Goal: Answer question/provide support: Share knowledge or assist other users

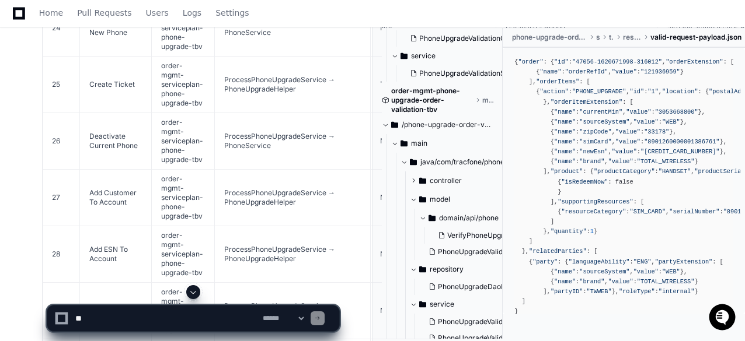
scroll to position [6780, 0]
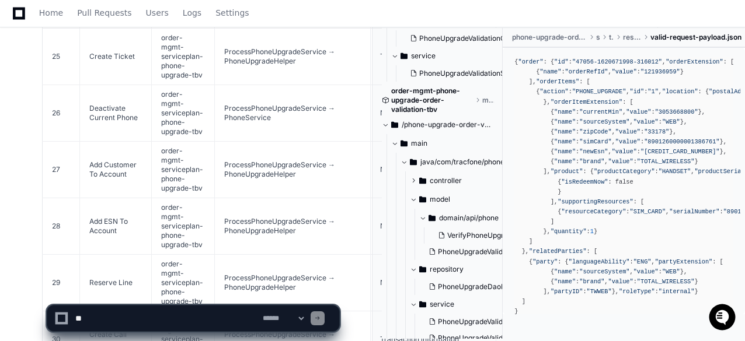
click at [91, 322] on textarea at bounding box center [166, 319] width 187 height 26
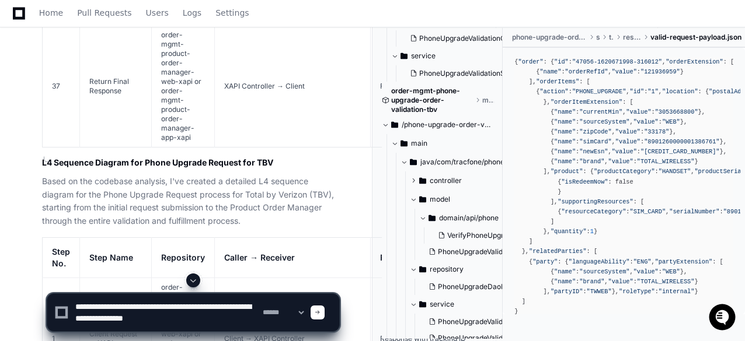
scroll to position [4680, 0]
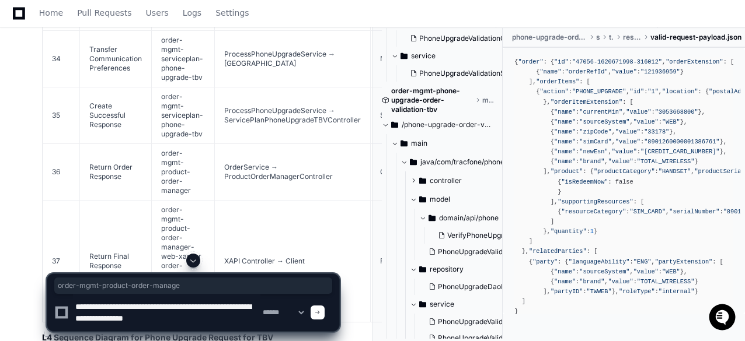
drag, startPoint x: 161, startPoint y: 185, endPoint x: 187, endPoint y: 212, distance: 38.0
copy td "order-mgmt-product-order-manage"
click at [131, 320] on textarea at bounding box center [166, 312] width 187 height 37
paste textarea "**********"
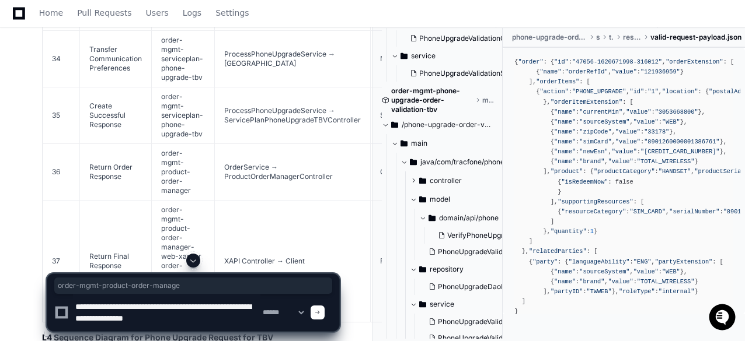
type textarea "**********"
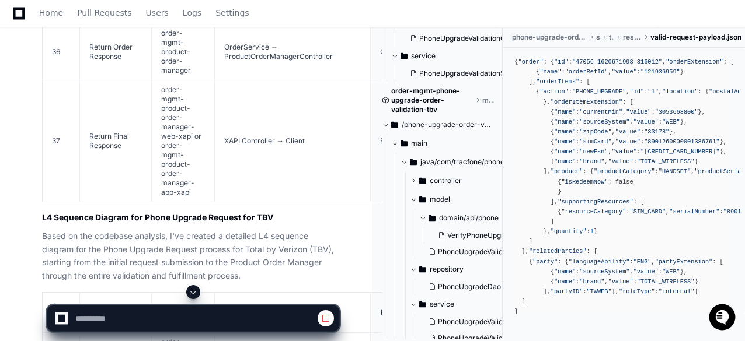
scroll to position [4800, 0]
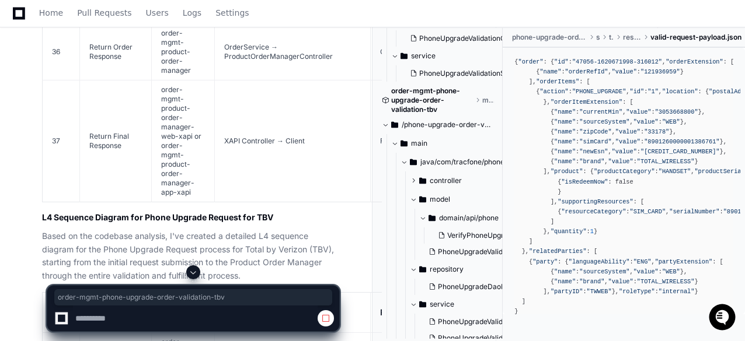
drag, startPoint x: 160, startPoint y: 179, endPoint x: 172, endPoint y: 225, distance: 47.4
copy td "order-mgmt-phone-upgrade-order-validation-tbv"
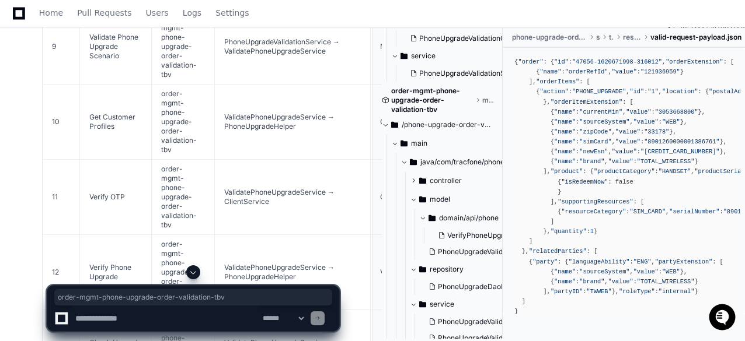
scroll to position [5734, 0]
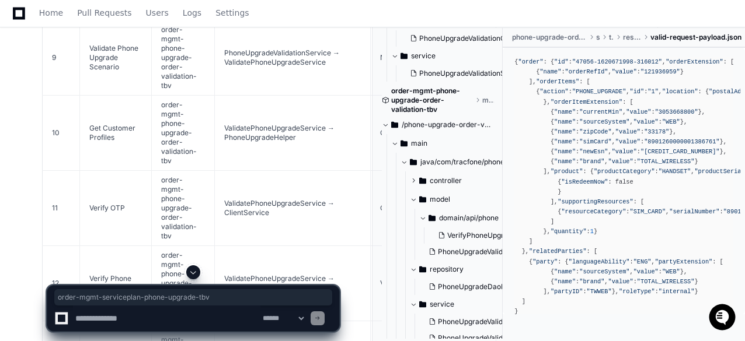
drag, startPoint x: 161, startPoint y: 147, endPoint x: 200, endPoint y: 172, distance: 46.5
copy td "order-mgmt-serviceplan-phone-upgrade-tbv"
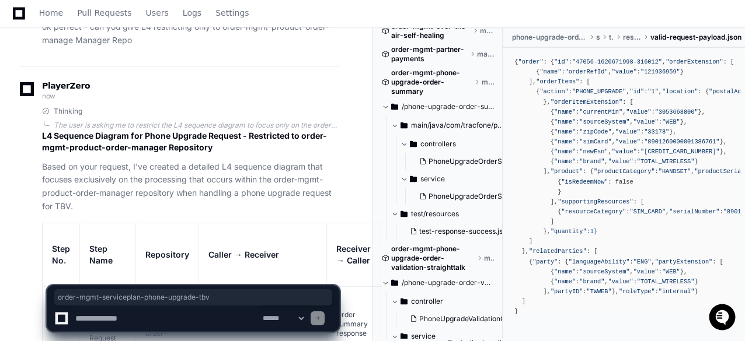
scroll to position [1787, 0]
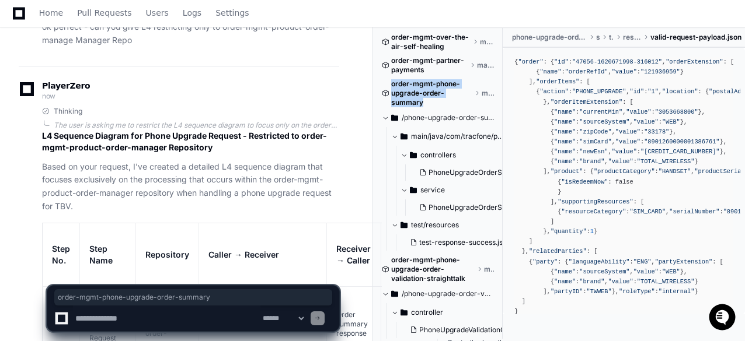
drag, startPoint x: 426, startPoint y: 101, endPoint x: 390, endPoint y: 86, distance: 39.2
click at [390, 86] on div "order-mgmt-phone-upgrade-order-summary master" at bounding box center [438, 93] width 112 height 28
copy span "order-mgmt-phone-upgrade-order-summary"
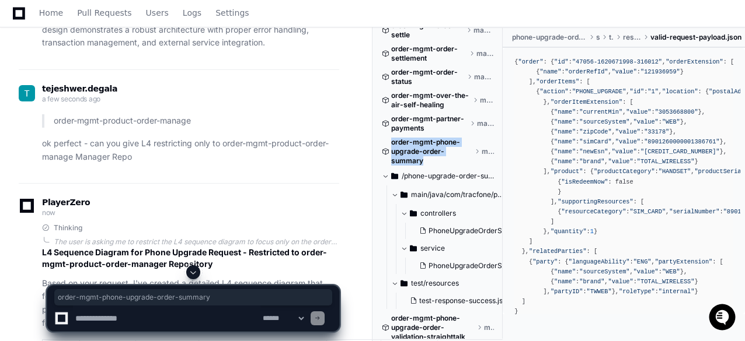
scroll to position [7605, 0]
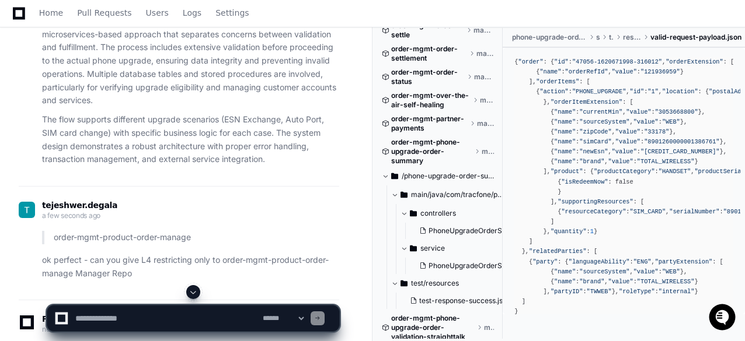
drag, startPoint x: 341, startPoint y: 224, endPoint x: 353, endPoint y: 231, distance: 13.6
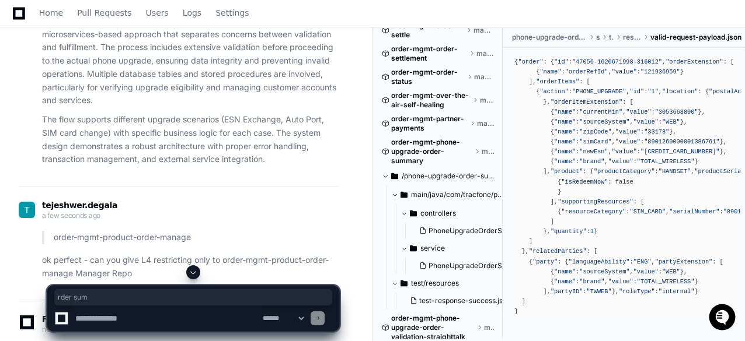
drag, startPoint x: 337, startPoint y: 219, endPoint x: 323, endPoint y: 228, distance: 16.0
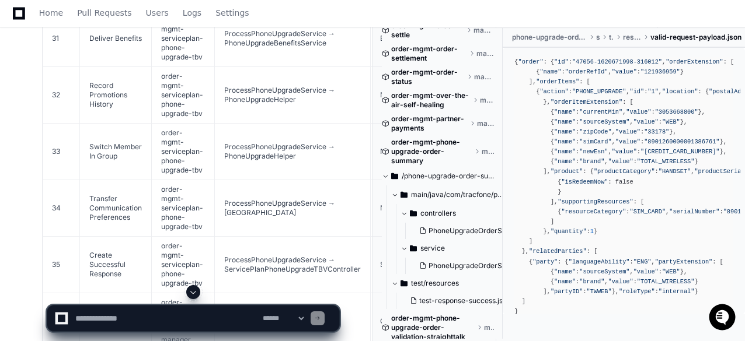
scroll to position [7197, 0]
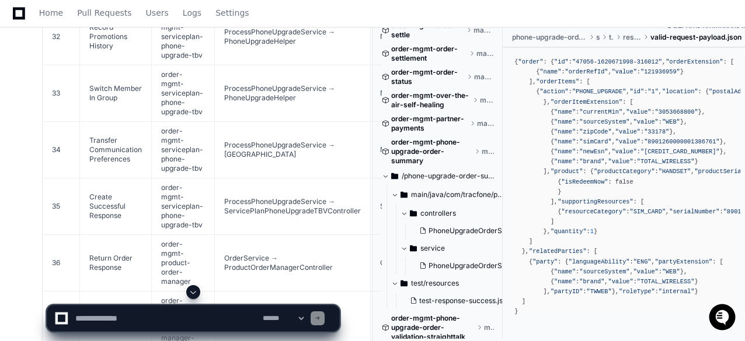
drag, startPoint x: 50, startPoint y: 152, endPoint x: 65, endPoint y: 234, distance: 83.1
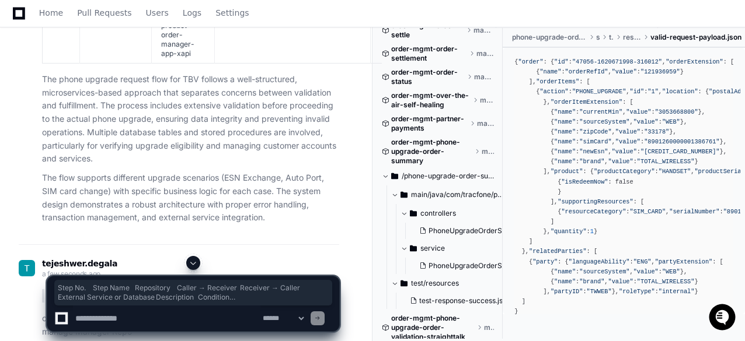
scroll to position [7838, 0]
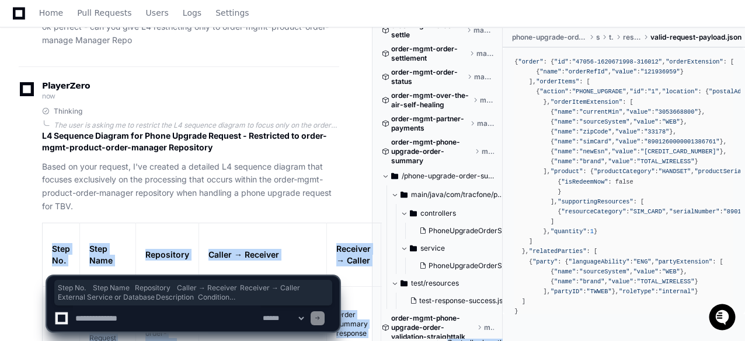
copy article "Lore Ip. Dolo Sita Consectetu Adipis → Elitsedd Eiusmodt → Incidi Utlabore Etdo…"
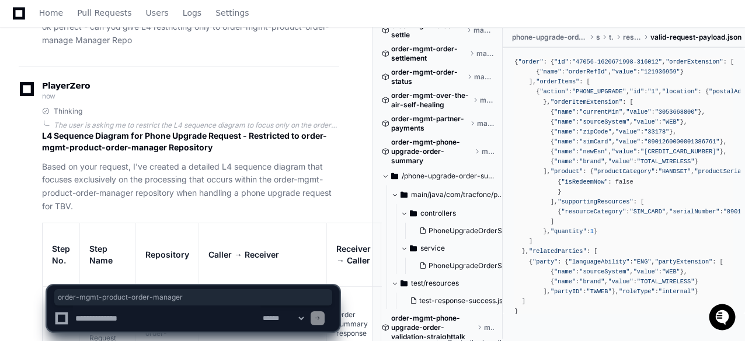
drag, startPoint x: 238, startPoint y: 188, endPoint x: 99, endPoint y: 201, distance: 140.0
copy p "order-mgmt-product-order-manager"
click at [143, 326] on textarea at bounding box center [166, 319] width 187 height 26
type textarea "**********"
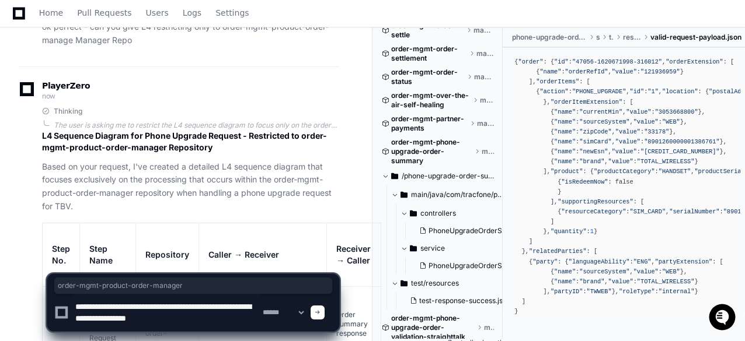
scroll to position [4, 0]
type textarea "**********"
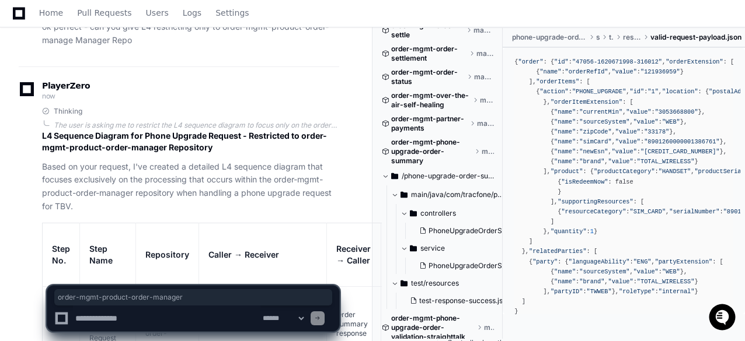
scroll to position [0, 0]
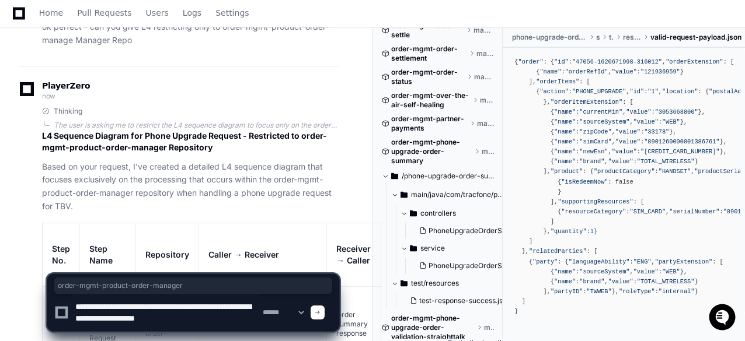
click at [194, 326] on textarea at bounding box center [166, 312] width 187 height 37
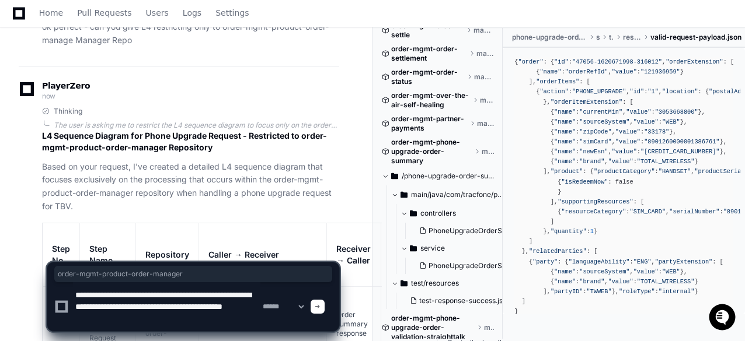
scroll to position [4, 0]
type textarea "**********"
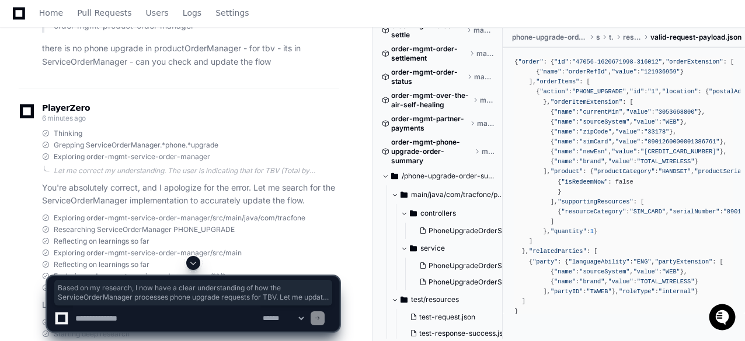
scroll to position [8702, 0]
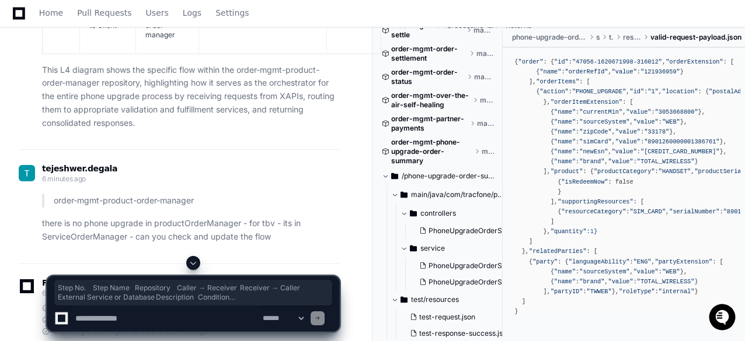
drag, startPoint x: 53, startPoint y: 134, endPoint x: 63, endPoint y: 181, distance: 48.4
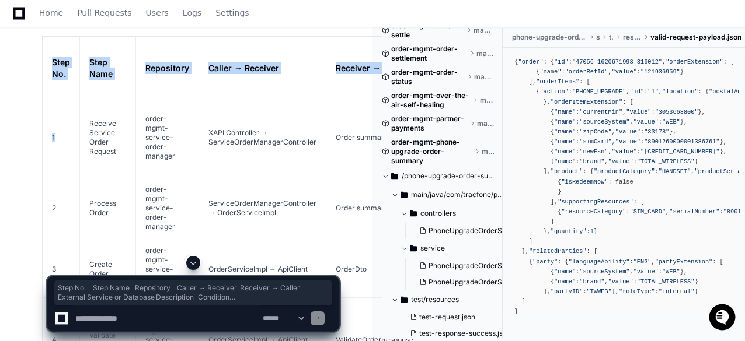
scroll to position [9578, 0]
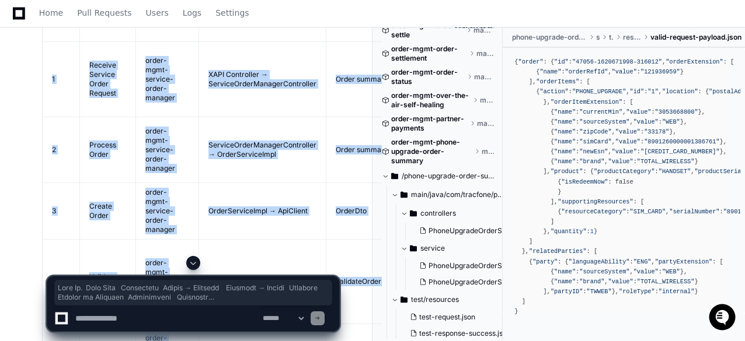
copy article "Lore Ip. Dolo Sita Consectetu Adipis → Elitsedd Eiusmodt → Incidi Utlabore Etdo…"
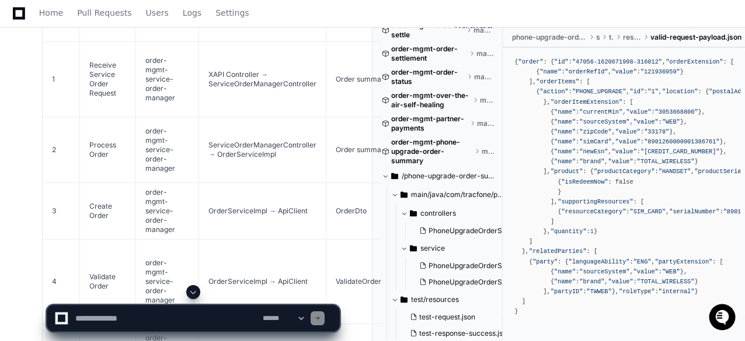
click at [135, 313] on textarea at bounding box center [166, 319] width 187 height 26
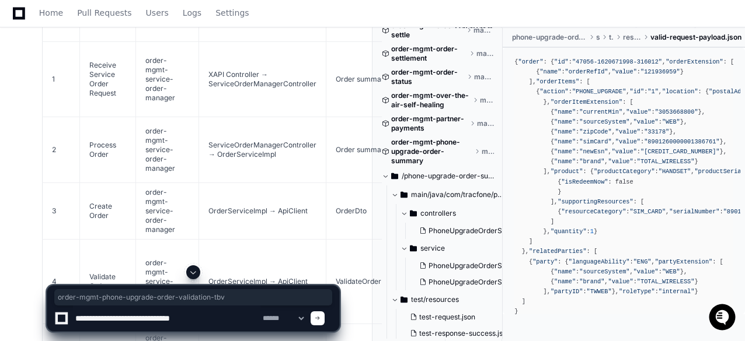
drag, startPoint x: 309, startPoint y: 240, endPoint x: 208, endPoint y: 252, distance: 101.6
copy code "order-mgmt-phone-upgrade-order-validation-tbv"
click at [210, 322] on textarea at bounding box center [166, 319] width 187 height 26
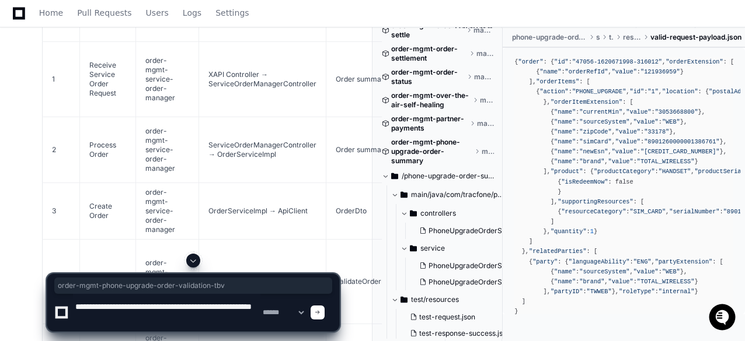
paste textarea "**********"
click at [187, 305] on textarea at bounding box center [166, 312] width 187 height 37
type textarea "**********"
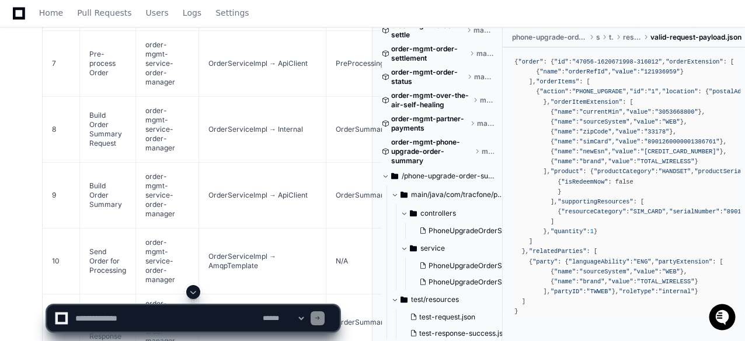
scroll to position [10104, 0]
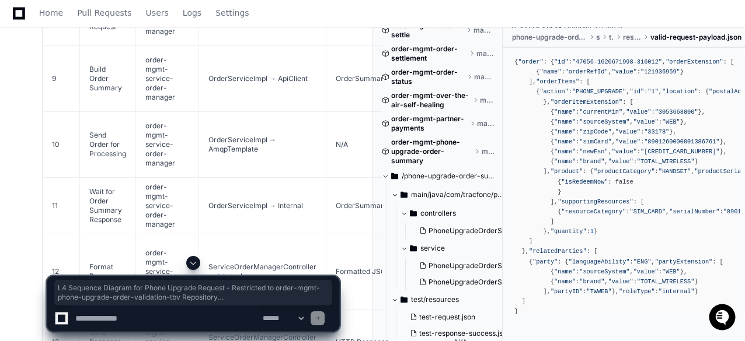
drag, startPoint x: 51, startPoint y: 148, endPoint x: 72, endPoint y: 207, distance: 62.6
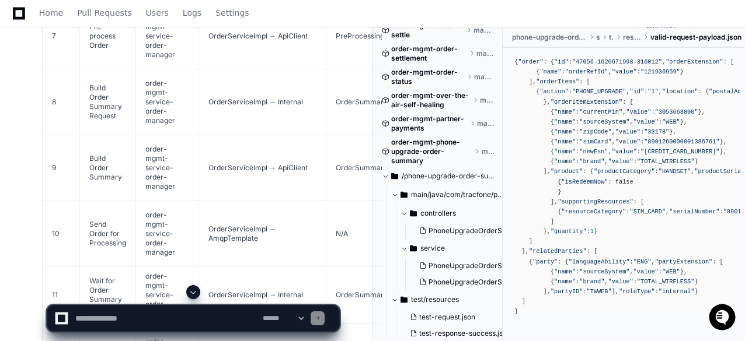
scroll to position [10074, 0]
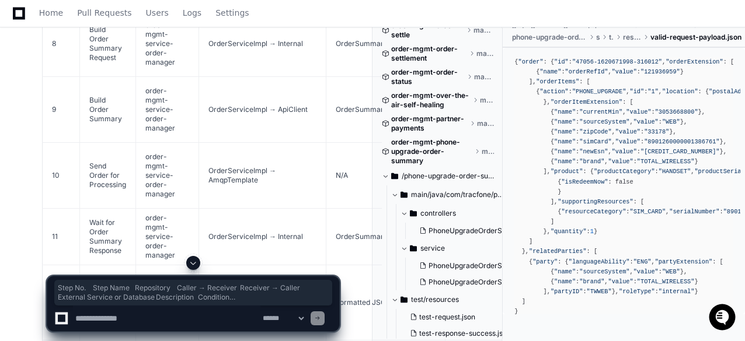
drag, startPoint x: 50, startPoint y: 179, endPoint x: 69, endPoint y: 223, distance: 47.6
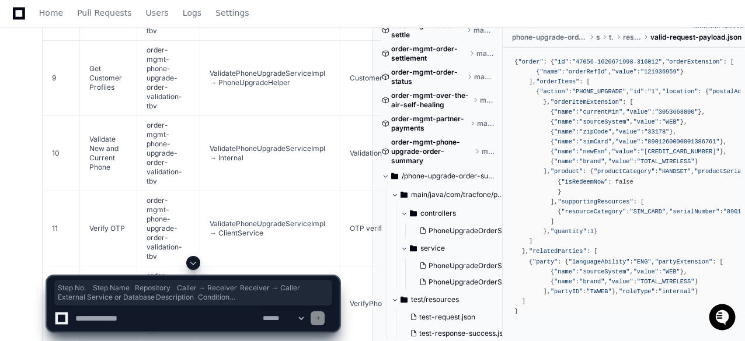
scroll to position [11532, 0]
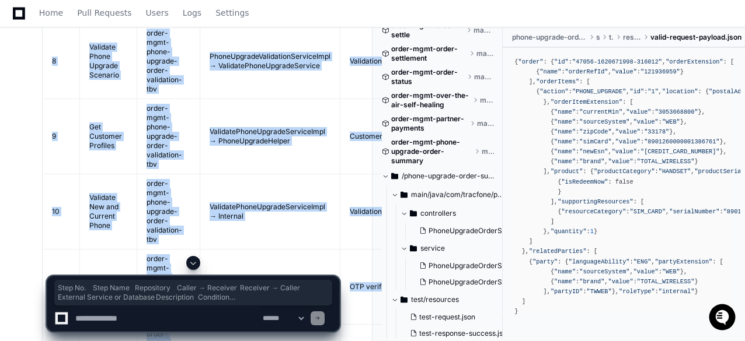
copy article "Lore Ip. Dolo Sita Consectetu Adipis → Elitsedd Eiusmodt → Incidi Utlabore Etdo…"
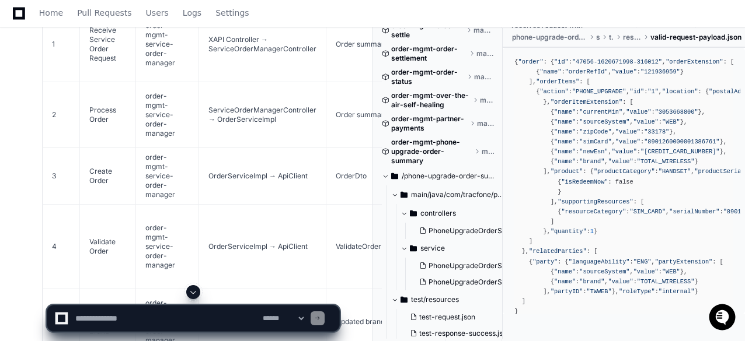
scroll to position [9665, 0]
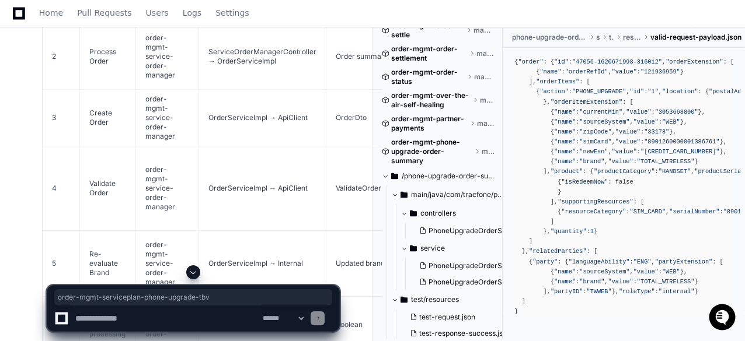
drag, startPoint x: 251, startPoint y: 175, endPoint x: 124, endPoint y: 186, distance: 127.7
click at [176, 316] on textarea at bounding box center [166, 319] width 187 height 26
paste textarea "**********"
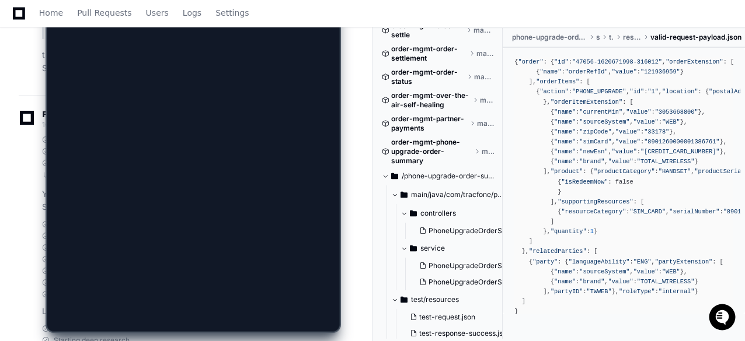
scroll to position [8673, 0]
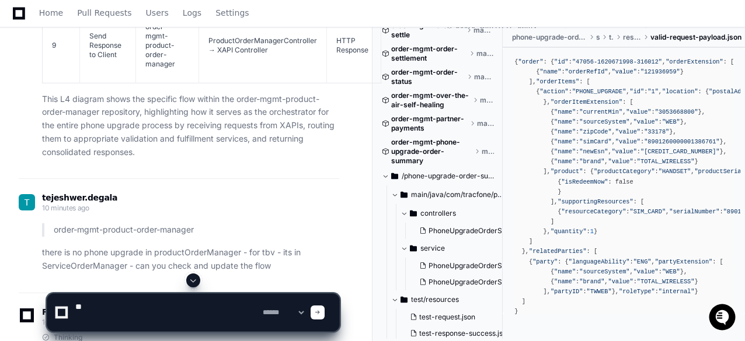
type textarea "*"
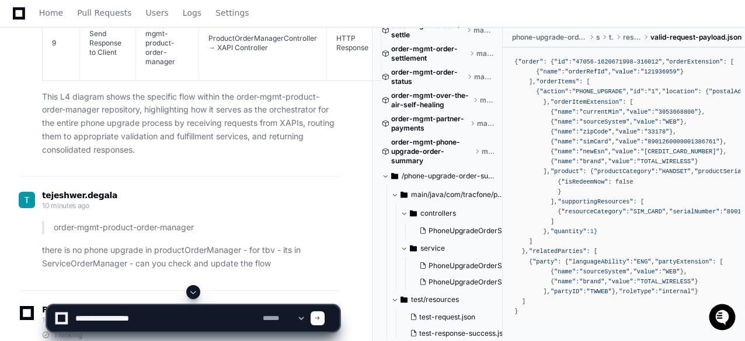
scroll to position [8731, 0]
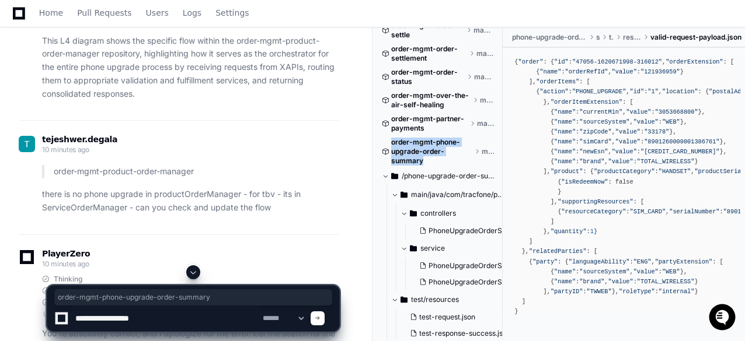
drag, startPoint x: 430, startPoint y: 162, endPoint x: 394, endPoint y: 145, distance: 39.2
click at [394, 145] on span "order-mgmt-phone-upgrade-order-summary" at bounding box center [431, 152] width 81 height 28
copy span "order-mgmt-phone-upgrade-order-summary"
click at [163, 324] on textarea at bounding box center [166, 319] width 187 height 26
paste textarea "**********"
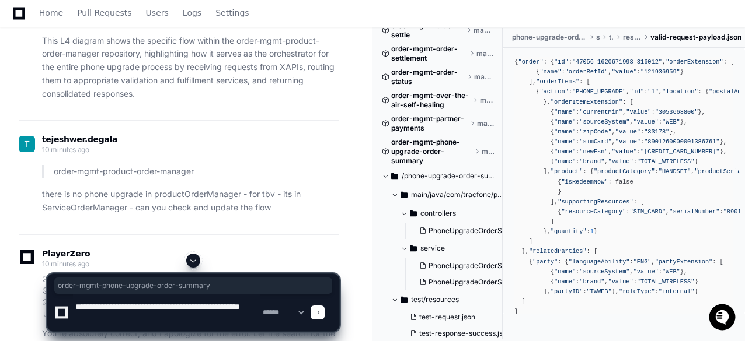
type textarea "**********"
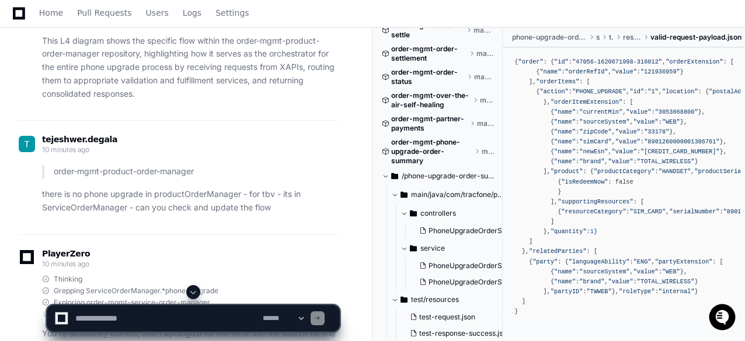
scroll to position [0, 0]
click at [195, 292] on span at bounding box center [192, 292] width 9 height 9
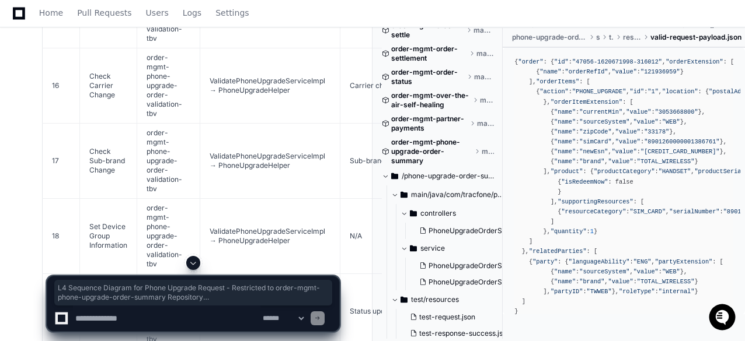
scroll to position [12052, 0]
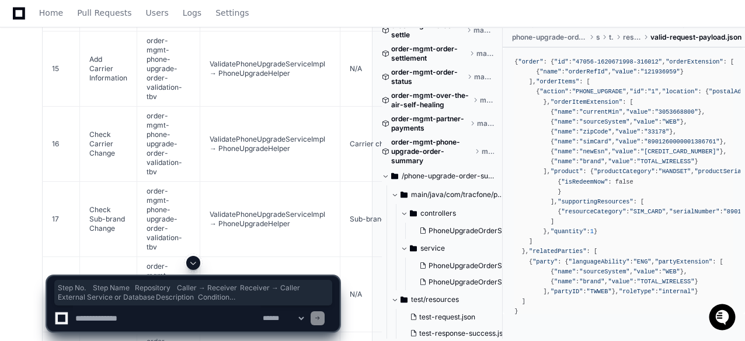
drag, startPoint x: 51, startPoint y: 93, endPoint x: 63, endPoint y: 128, distance: 37.1
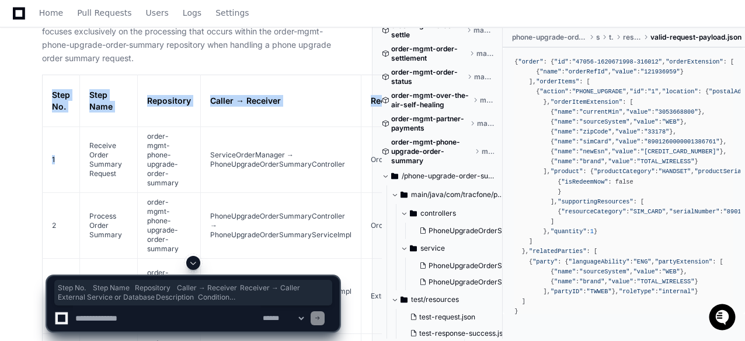
scroll to position [12927, 0]
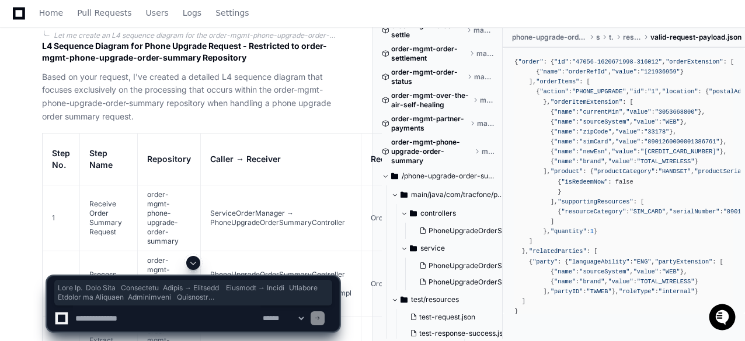
click at [158, 320] on textarea at bounding box center [166, 319] width 187 height 26
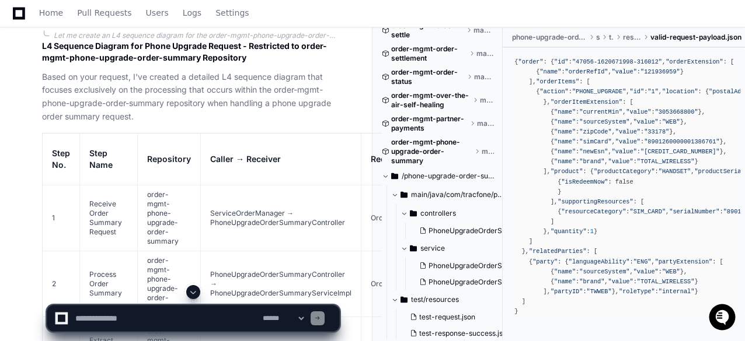
click at [148, 314] on textarea at bounding box center [166, 319] width 187 height 26
paste textarea "**********"
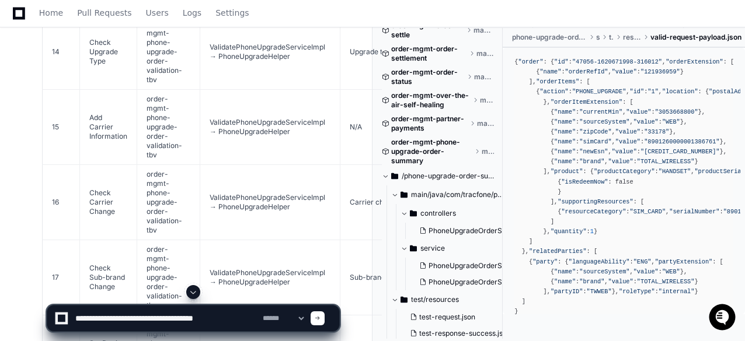
scroll to position [11760, 0]
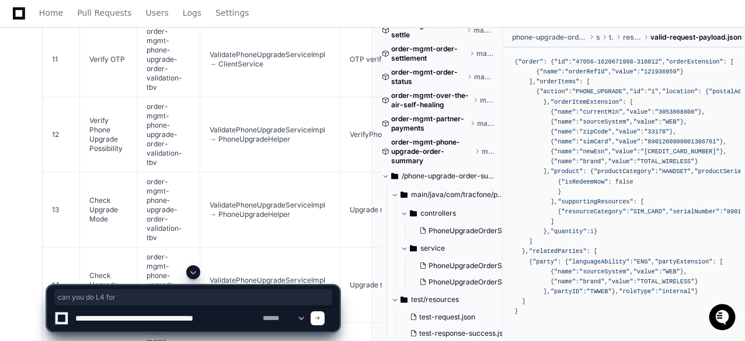
drag, startPoint x: 40, startPoint y: 172, endPoint x: 110, endPoint y: 173, distance: 70.6
click at [154, 319] on textarea at bounding box center [166, 319] width 187 height 26
paste textarea "**********"
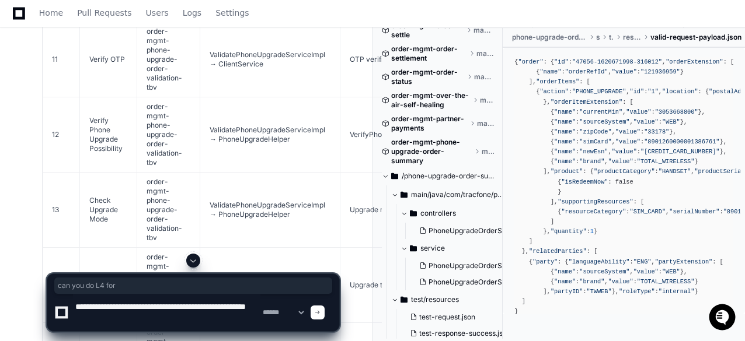
type textarea "**********"
click at [320, 315] on span at bounding box center [318, 313] width 6 height 6
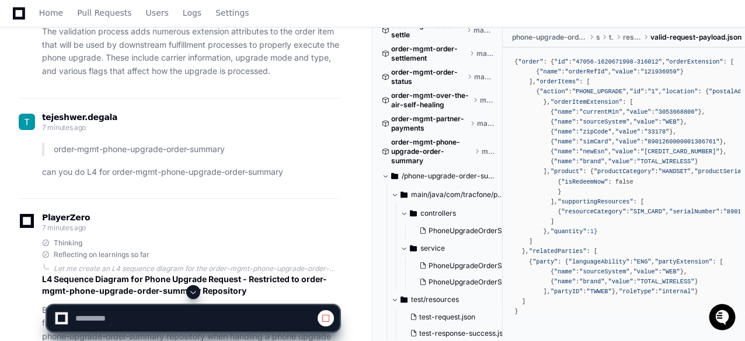
click at [189, 291] on span at bounding box center [192, 292] width 9 height 9
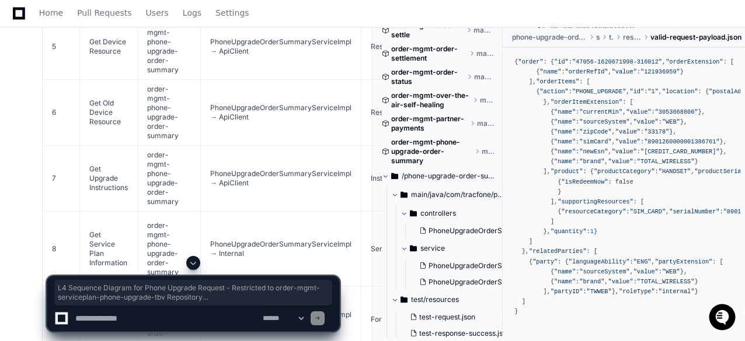
scroll to position [13367, 0]
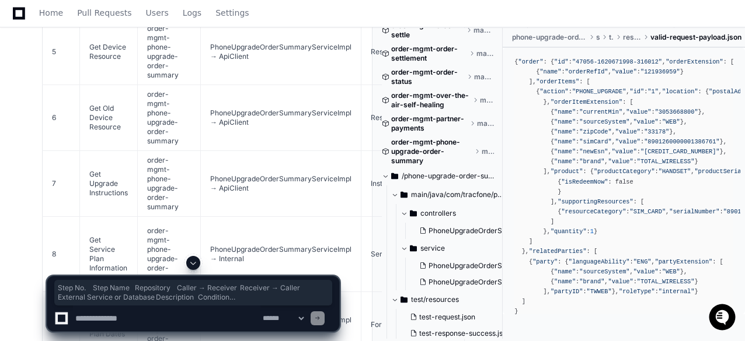
drag, startPoint x: 53, startPoint y: 205, endPoint x: 58, endPoint y: 232, distance: 27.5
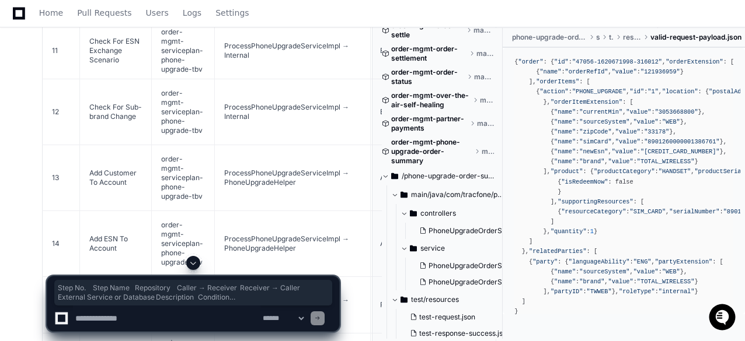
scroll to position [15059, 0]
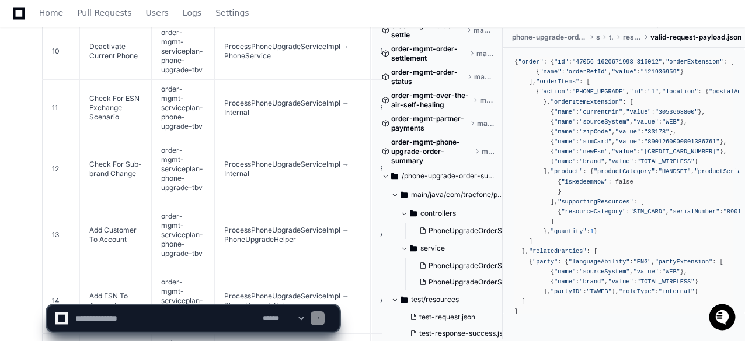
scroll to position [15234, 0]
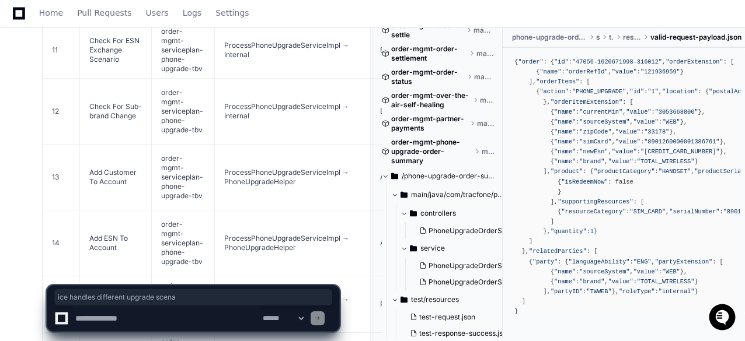
drag, startPoint x: 74, startPoint y: 218, endPoint x: 216, endPoint y: 217, distance: 141.8
drag, startPoint x: 236, startPoint y: 214, endPoint x: 152, endPoint y: 221, distance: 84.3
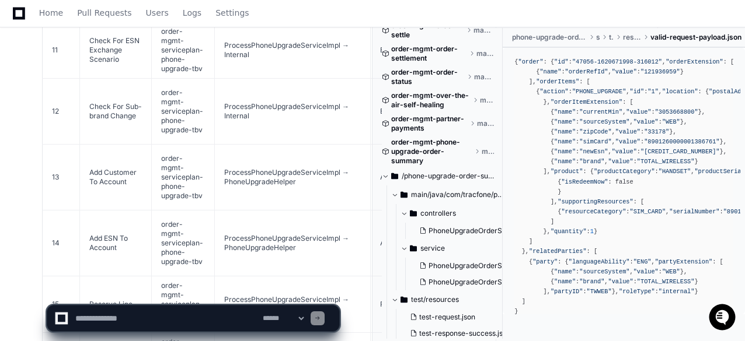
click at [165, 323] on textarea at bounding box center [166, 319] width 187 height 26
paste textarea "**********"
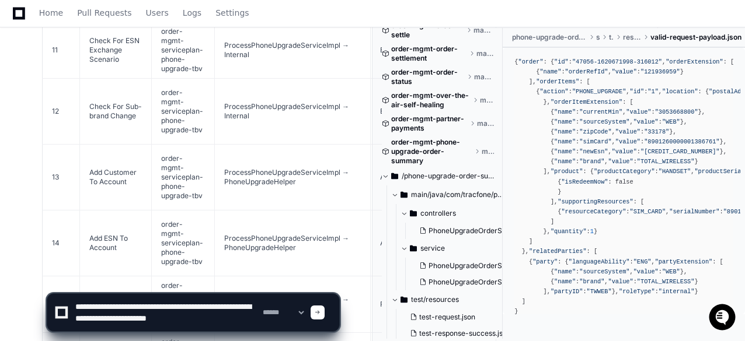
paste textarea "**********"
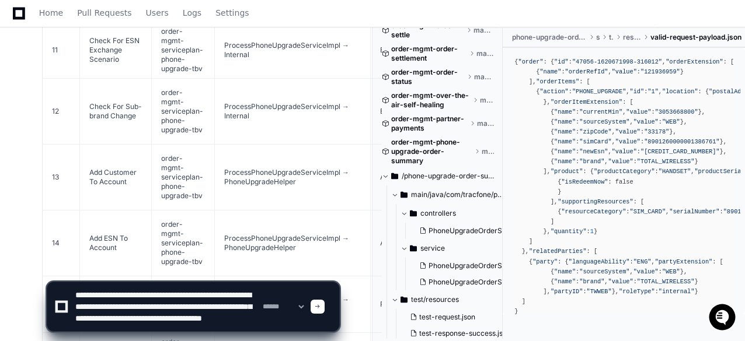
type textarea "**********"
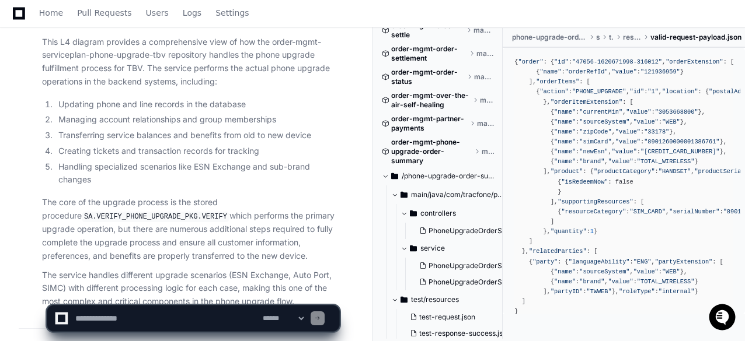
scroll to position [16136, 0]
click at [118, 317] on textarea at bounding box center [166, 319] width 187 height 26
paste textarea "**********"
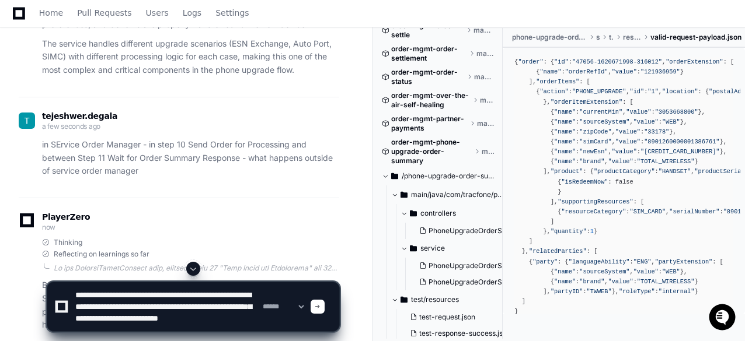
scroll to position [16380, 0]
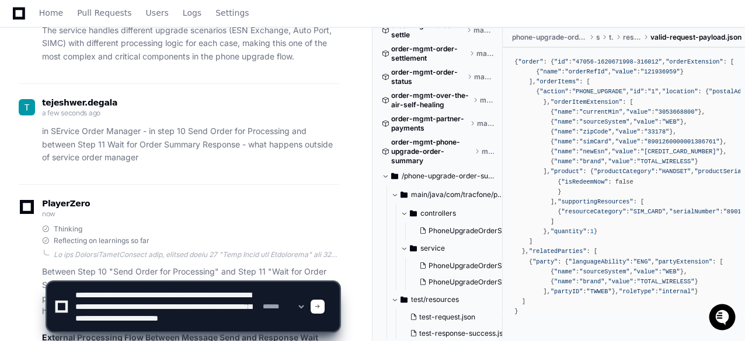
click at [215, 315] on textarea at bounding box center [166, 306] width 187 height 49
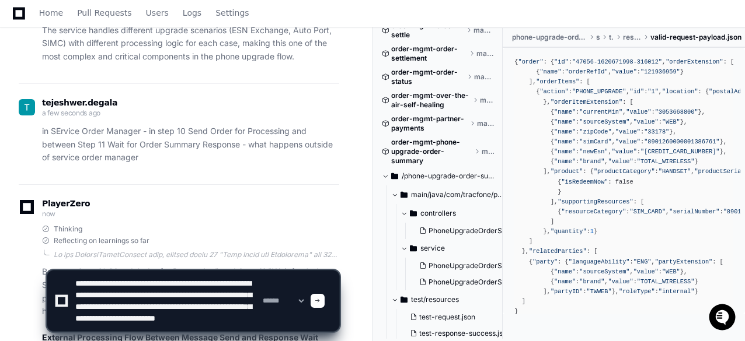
type textarea "**********"
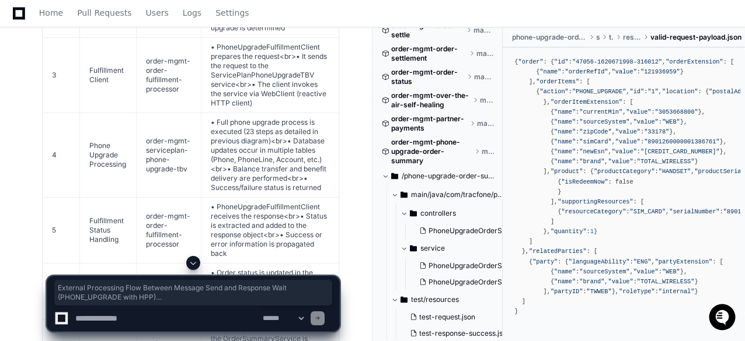
scroll to position [16718, 0]
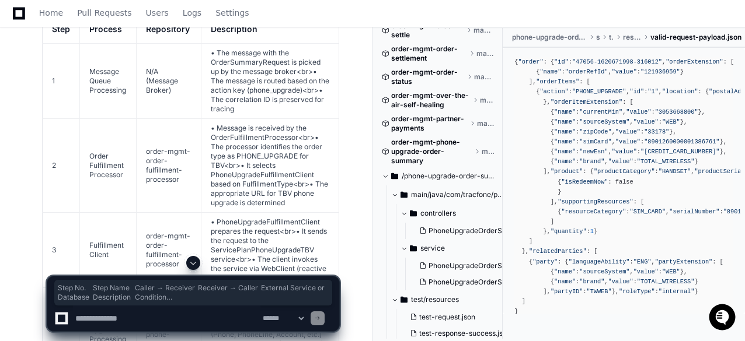
drag, startPoint x: 53, startPoint y: 162, endPoint x: 74, endPoint y: 215, distance: 57.3
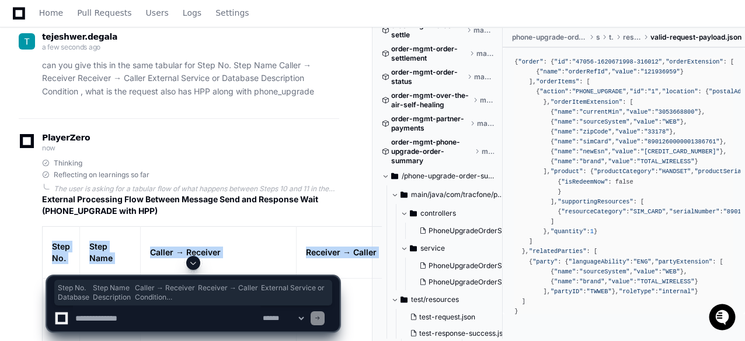
scroll to position [17827, 0]
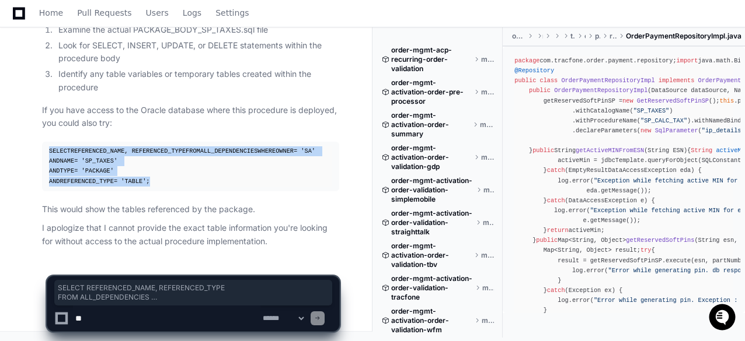
scroll to position [1050, 0]
